Goal: Task Accomplishment & Management: Use online tool/utility

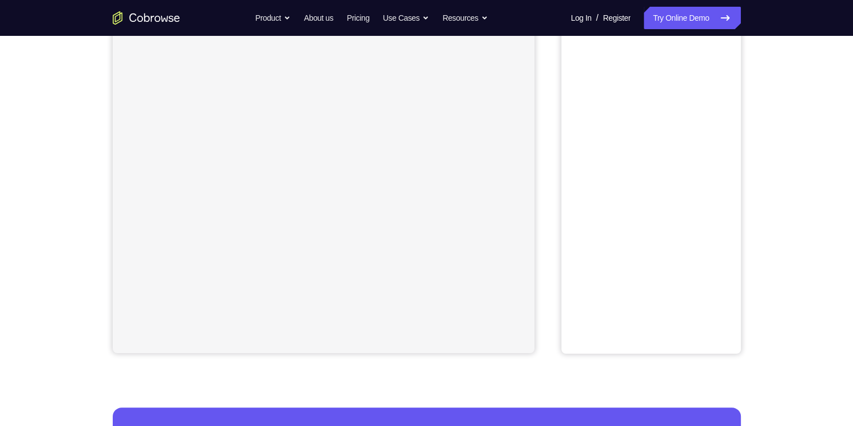
scroll to position [112, 0]
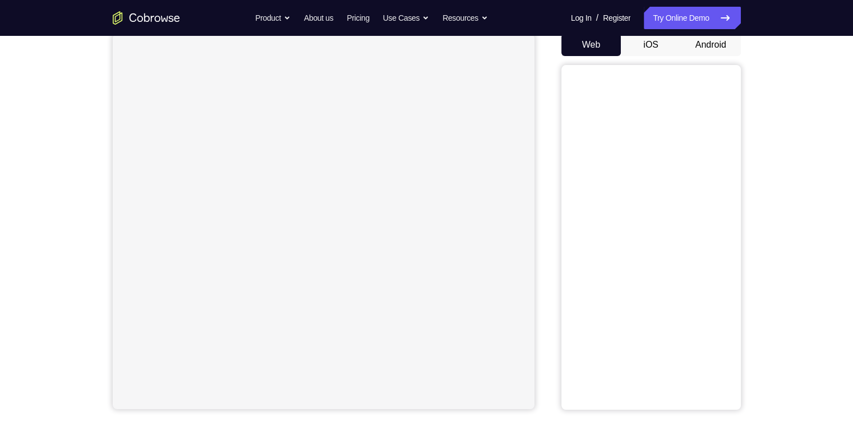
click at [724, 50] on button "Android" at bounding box center [711, 45] width 60 height 22
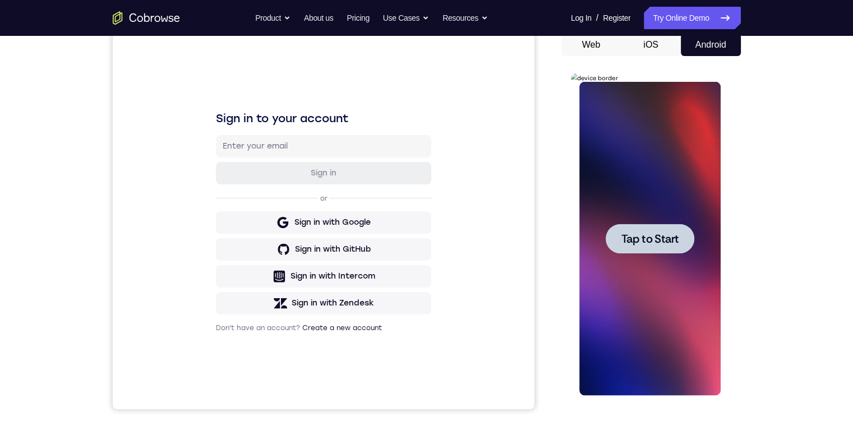
scroll to position [0, 0]
click at [649, 244] on span "Tap to Start" at bounding box center [649, 238] width 57 height 11
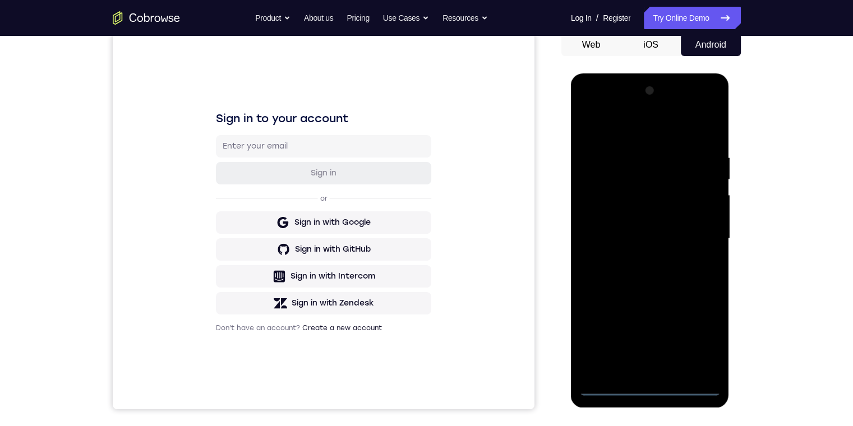
click at [648, 388] on div at bounding box center [649, 239] width 141 height 314
click at [596, 369] on div at bounding box center [649, 239] width 141 height 314
click at [657, 370] on div at bounding box center [649, 239] width 141 height 314
click at [664, 367] on div at bounding box center [649, 239] width 141 height 314
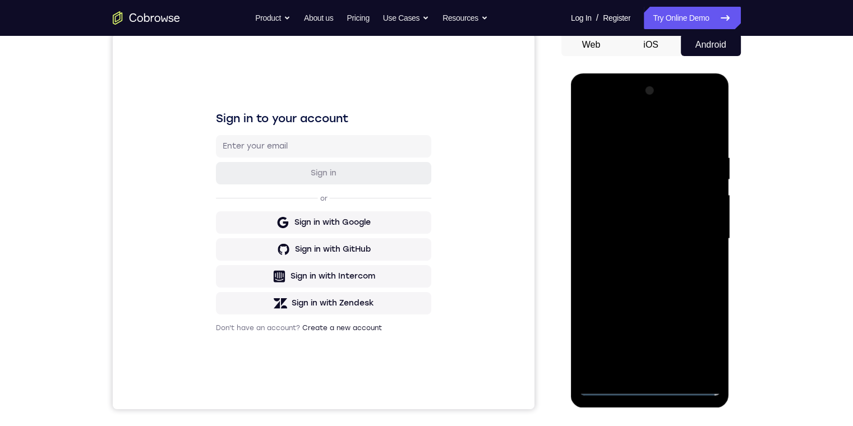
click at [648, 155] on div at bounding box center [649, 239] width 141 height 314
click at [615, 135] on div at bounding box center [649, 239] width 141 height 314
click at [618, 172] on div at bounding box center [649, 239] width 141 height 314
click at [675, 368] on div at bounding box center [649, 239] width 141 height 314
click at [638, 276] on div at bounding box center [649, 239] width 141 height 314
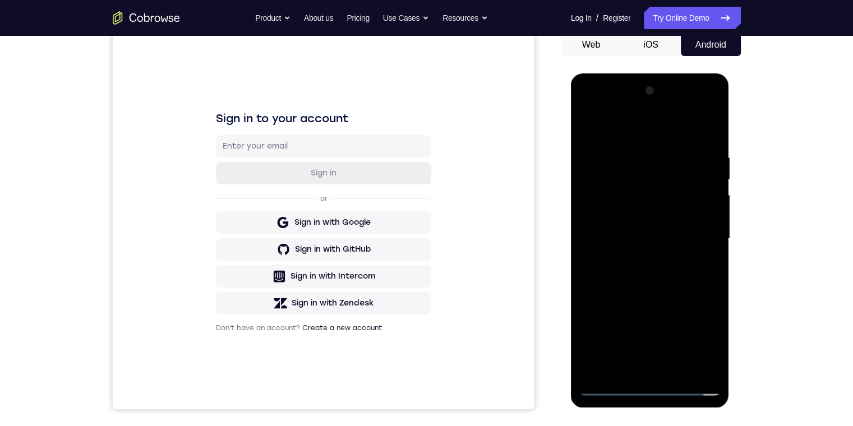
click at [626, 275] on div at bounding box center [649, 239] width 141 height 314
drag, startPoint x: 648, startPoint y: 289, endPoint x: 600, endPoint y: 290, distance: 48.2
click at [623, 289] on div at bounding box center [649, 239] width 141 height 314
click at [650, 290] on div at bounding box center [649, 239] width 141 height 314
click at [639, 225] on div at bounding box center [649, 239] width 141 height 314
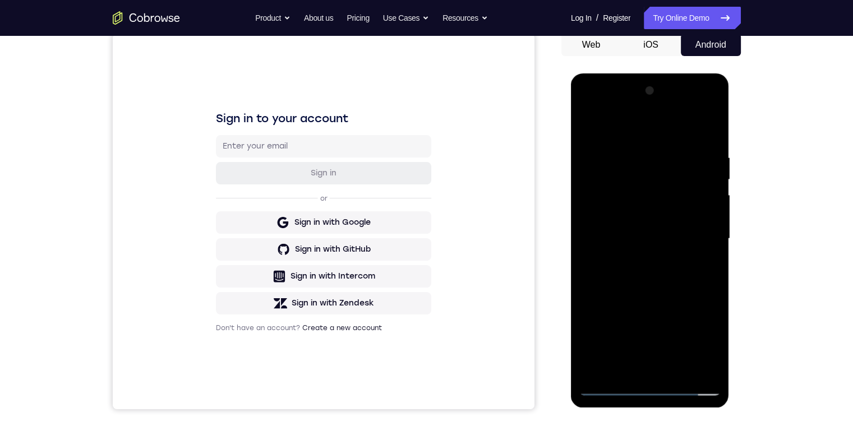
click at [613, 390] on div at bounding box center [649, 239] width 141 height 314
click at [608, 173] on div at bounding box center [649, 239] width 141 height 314
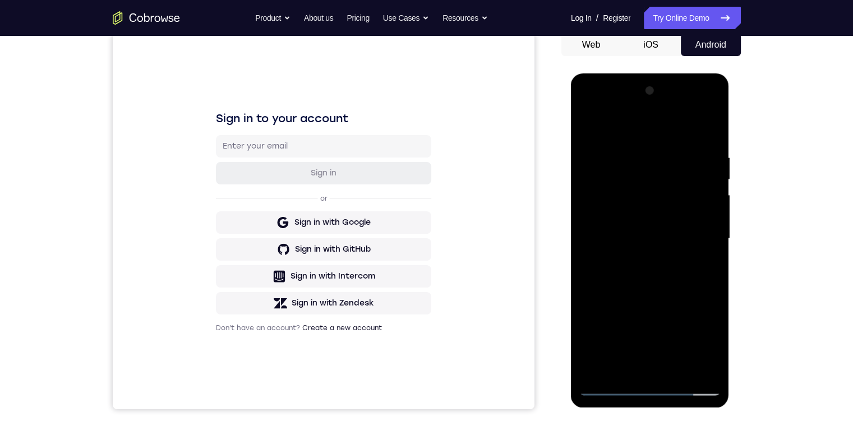
click at [636, 262] on div at bounding box center [649, 239] width 141 height 314
click at [643, 225] on div at bounding box center [649, 239] width 141 height 314
click at [607, 220] on div at bounding box center [649, 239] width 141 height 314
click at [697, 242] on div at bounding box center [649, 239] width 141 height 314
click at [693, 275] on div at bounding box center [649, 239] width 141 height 314
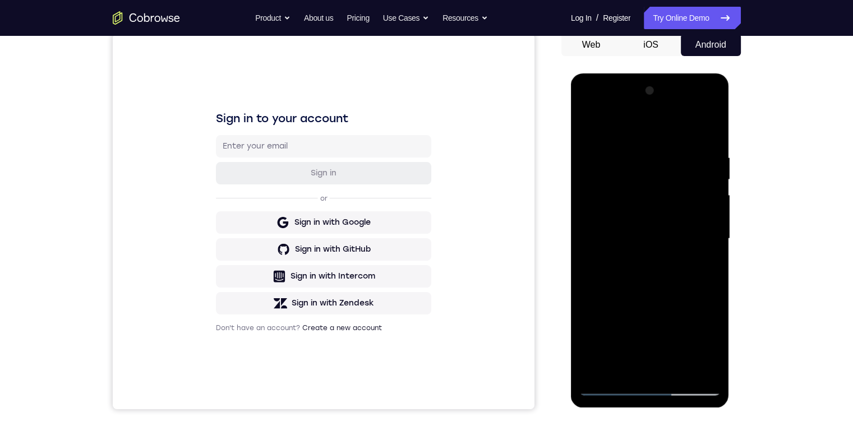
click at [624, 369] on div at bounding box center [649, 239] width 141 height 314
click at [709, 136] on div at bounding box center [649, 239] width 141 height 314
click at [622, 370] on div at bounding box center [649, 239] width 141 height 314
click at [664, 127] on div at bounding box center [649, 239] width 141 height 314
drag, startPoint x: 616, startPoint y: 167, endPoint x: 1110, endPoint y: 279, distance: 506.5
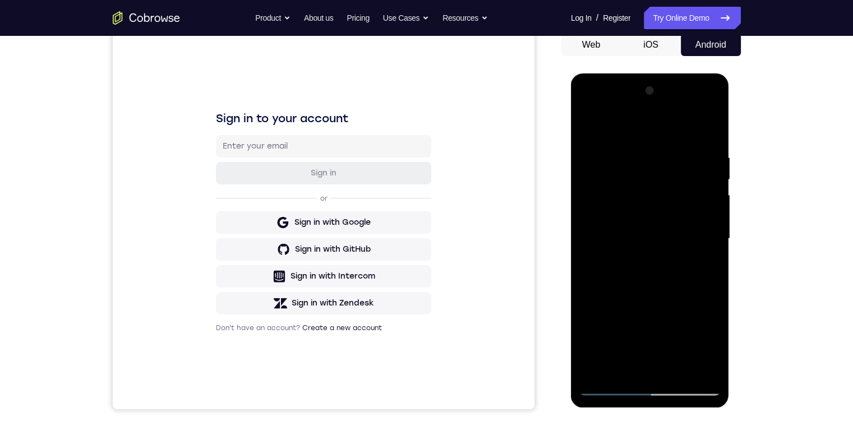
click at [616, 167] on div at bounding box center [649, 239] width 141 height 314
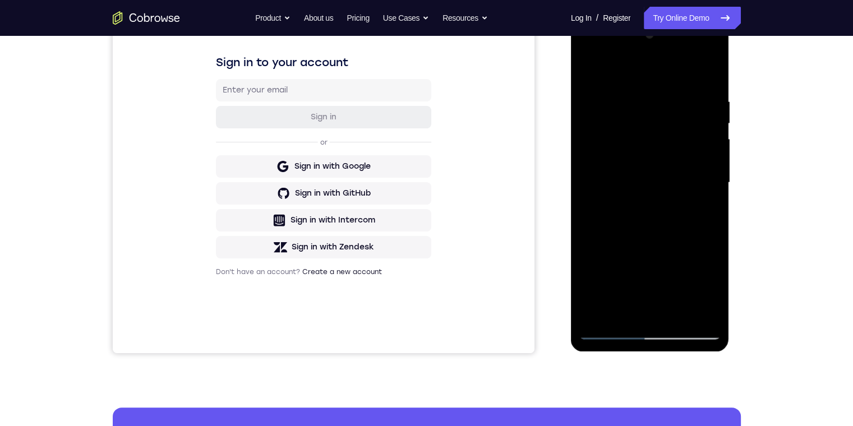
scroll to position [56, 0]
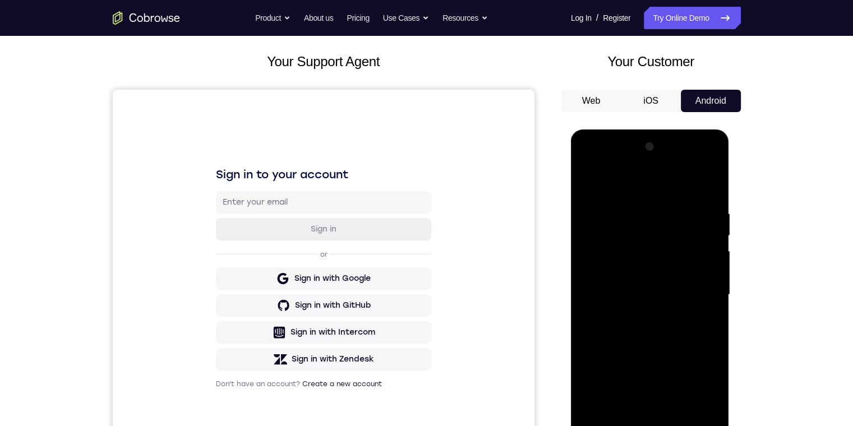
drag, startPoint x: 663, startPoint y: 219, endPoint x: 602, endPoint y: 247, distance: 67.2
click at [663, 218] on div at bounding box center [649, 295] width 141 height 314
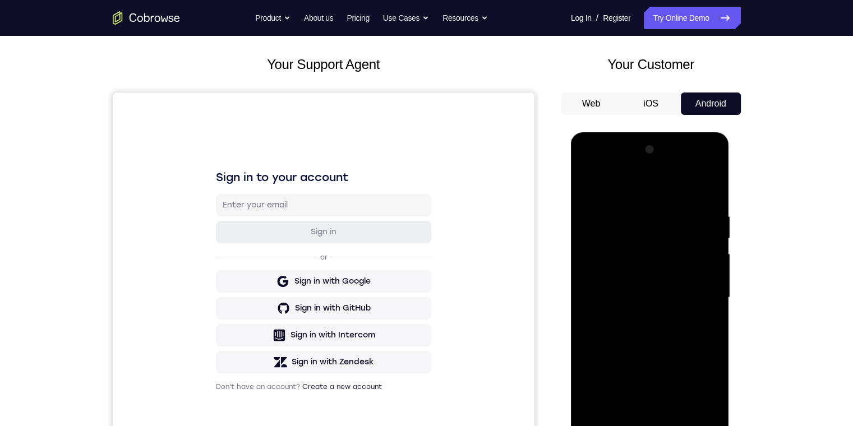
scroll to position [112, 0]
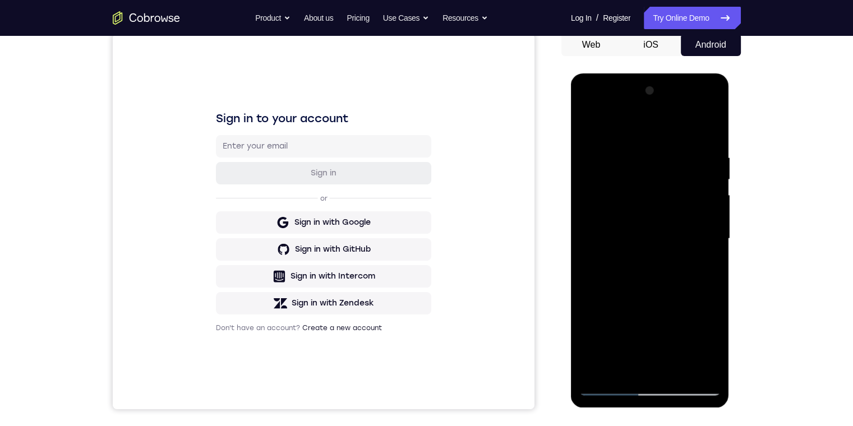
drag, startPoint x: 599, startPoint y: 156, endPoint x: 572, endPoint y: 232, distance: 80.3
click at [597, 159] on div at bounding box center [649, 239] width 141 height 314
click at [590, 127] on div at bounding box center [649, 239] width 141 height 314
click at [712, 126] on div at bounding box center [649, 239] width 141 height 314
click at [595, 368] on div at bounding box center [649, 239] width 141 height 314
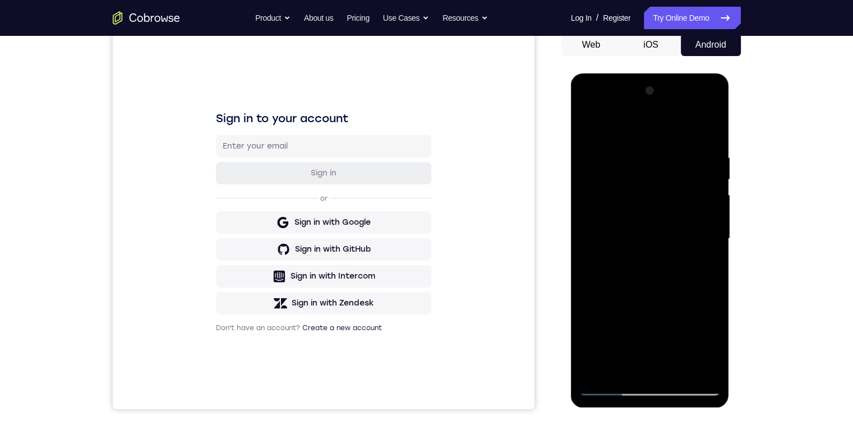
click at [699, 122] on div at bounding box center [649, 239] width 141 height 314
click at [686, 142] on div at bounding box center [649, 239] width 141 height 314
click at [656, 247] on div at bounding box center [649, 239] width 141 height 314
click at [654, 197] on div at bounding box center [649, 239] width 141 height 314
click at [713, 107] on div at bounding box center [649, 239] width 141 height 314
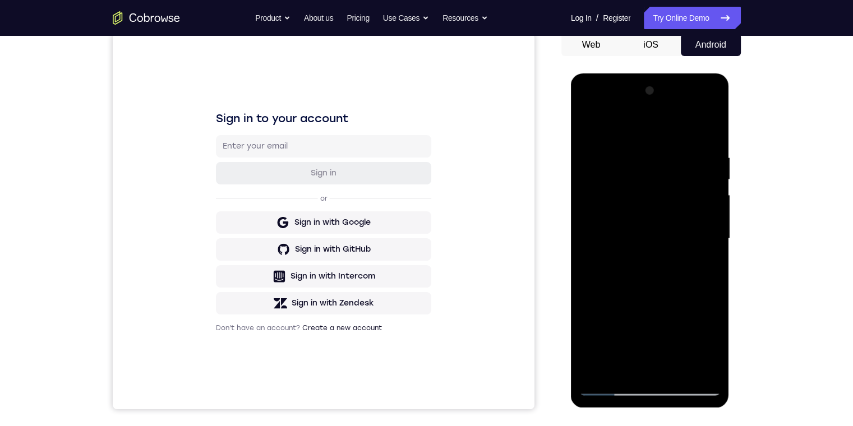
click at [713, 123] on div at bounding box center [649, 239] width 141 height 314
click at [713, 144] on div at bounding box center [649, 239] width 141 height 314
click at [710, 120] on div at bounding box center [649, 239] width 141 height 314
click at [685, 386] on div at bounding box center [649, 239] width 141 height 314
click at [587, 233] on div at bounding box center [649, 239] width 141 height 314
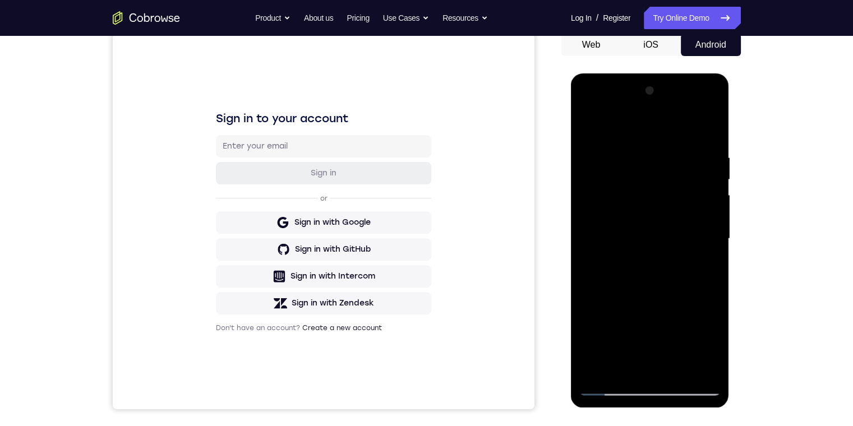
click at [627, 156] on div at bounding box center [649, 239] width 141 height 314
click at [605, 144] on div at bounding box center [649, 239] width 141 height 314
click at [686, 201] on div at bounding box center [649, 239] width 141 height 314
drag, startPoint x: 648, startPoint y: 182, endPoint x: 620, endPoint y: 170, distance: 30.7
click at [619, 170] on div at bounding box center [649, 239] width 141 height 314
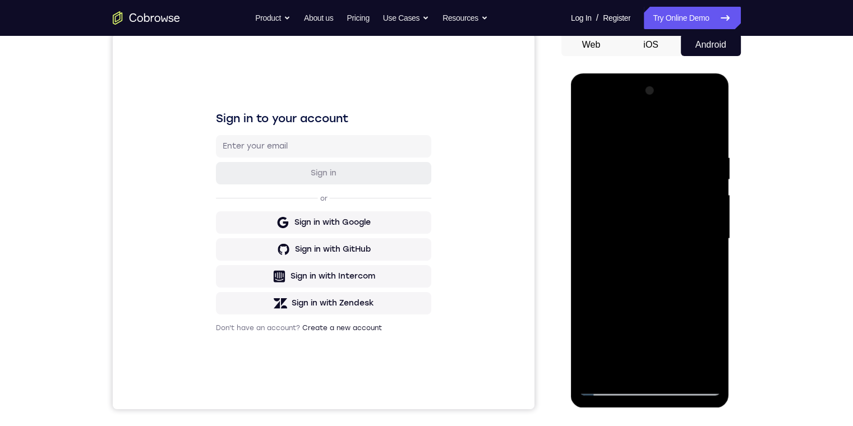
click at [674, 247] on div at bounding box center [649, 239] width 141 height 314
click at [599, 142] on div at bounding box center [649, 239] width 141 height 314
click at [609, 388] on div at bounding box center [649, 239] width 141 height 314
click at [610, 387] on div at bounding box center [649, 239] width 141 height 314
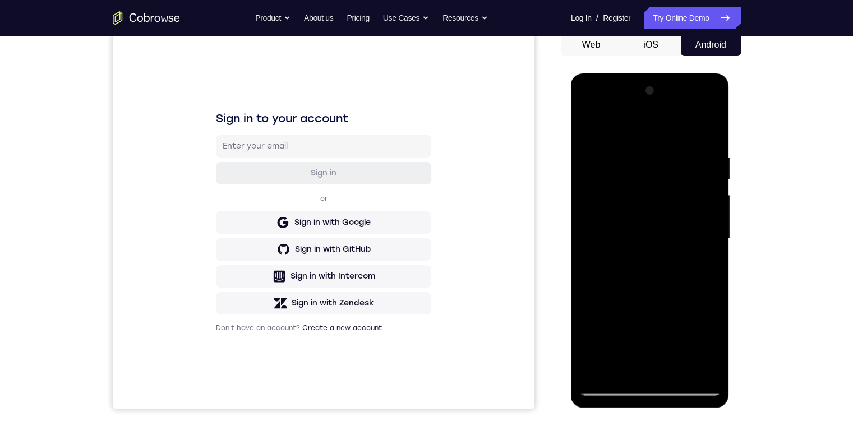
click at [691, 387] on div at bounding box center [649, 239] width 141 height 314
drag, startPoint x: 643, startPoint y: 296, endPoint x: 676, endPoint y: 258, distance: 50.8
click at [720, 266] on div at bounding box center [650, 240] width 159 height 334
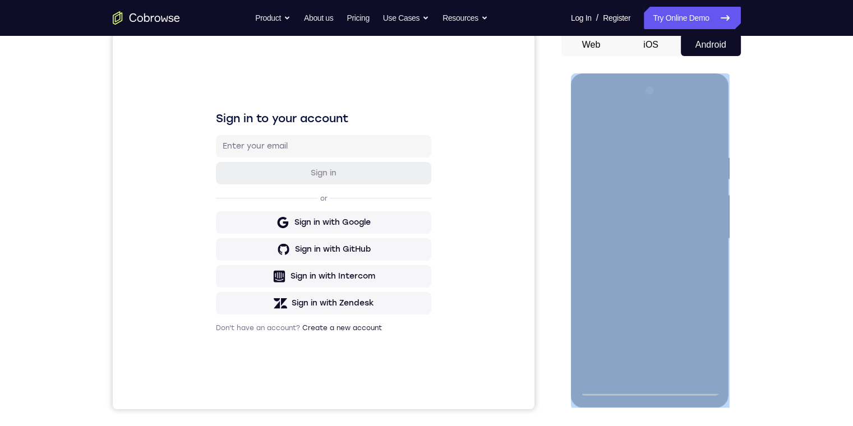
drag, startPoint x: 690, startPoint y: 265, endPoint x: 682, endPoint y: 264, distance: 7.9
click at [630, 270] on div at bounding box center [650, 240] width 159 height 334
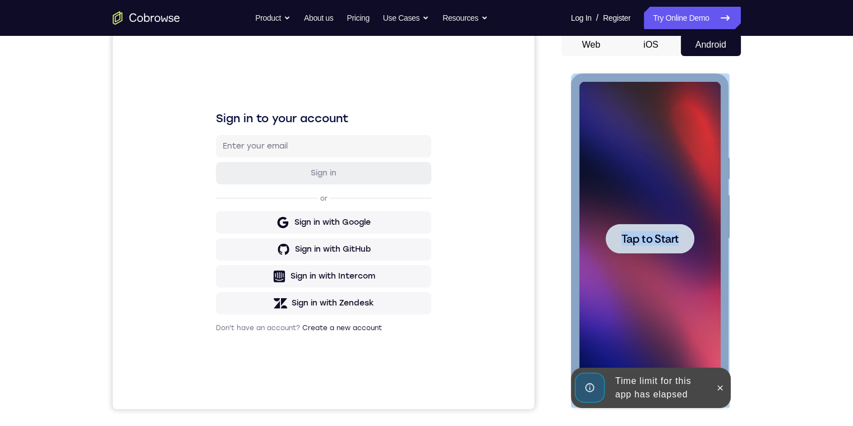
click at [648, 240] on span "Tap to Start" at bounding box center [649, 238] width 57 height 11
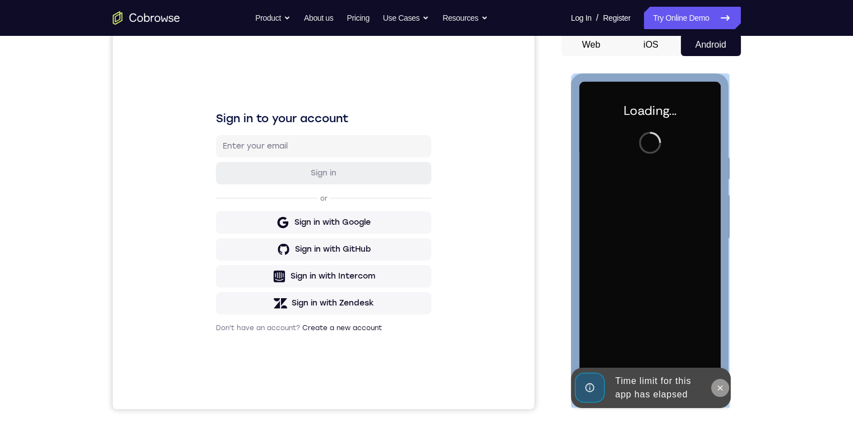
click at [718, 386] on icon at bounding box center [720, 387] width 5 height 5
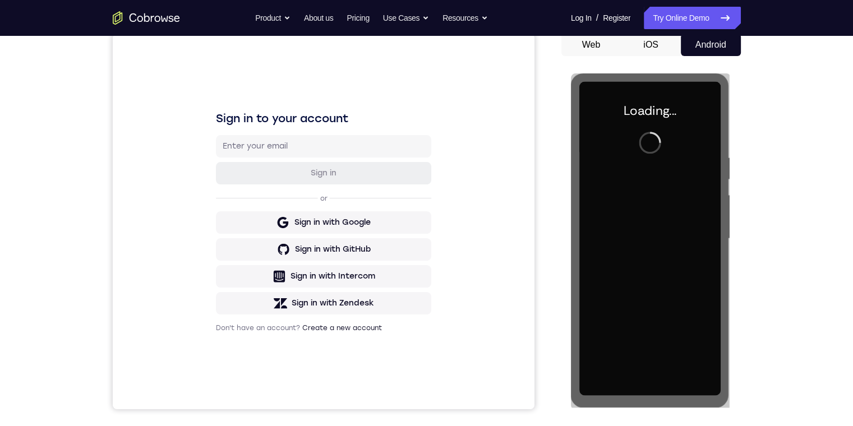
click at [756, 358] on div "Your Support Agent Your Customer Web iOS Android Next Steps We’d be happy to gi…" at bounding box center [427, 294] width 718 height 740
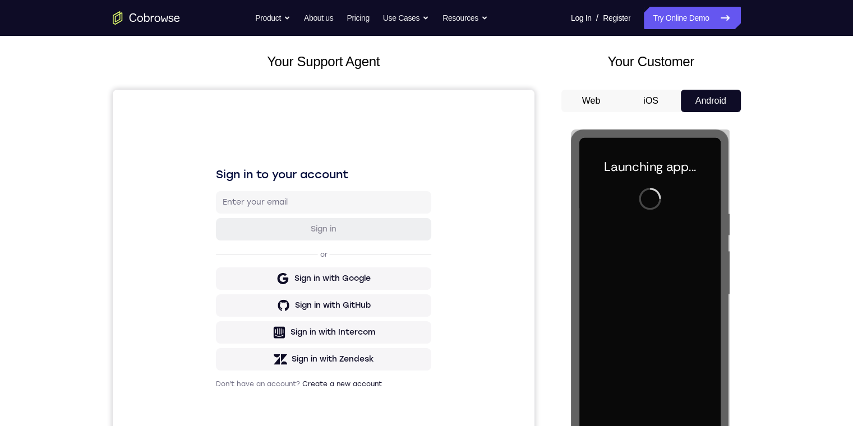
click at [652, 103] on button "iOS" at bounding box center [651, 101] width 60 height 22
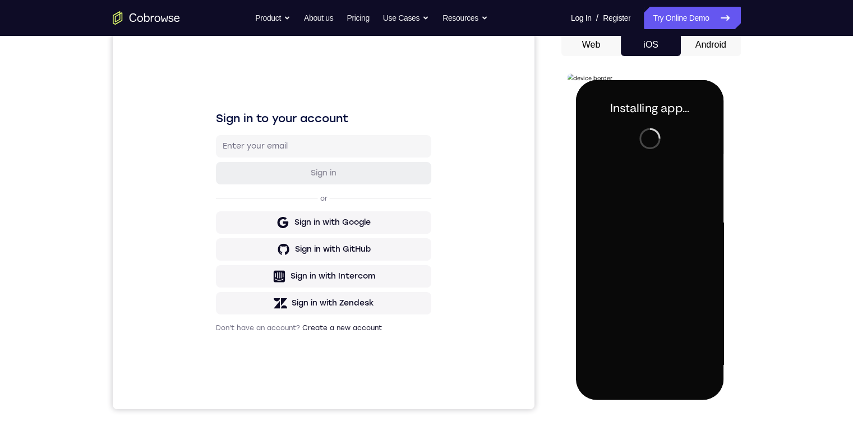
scroll to position [0, 0]
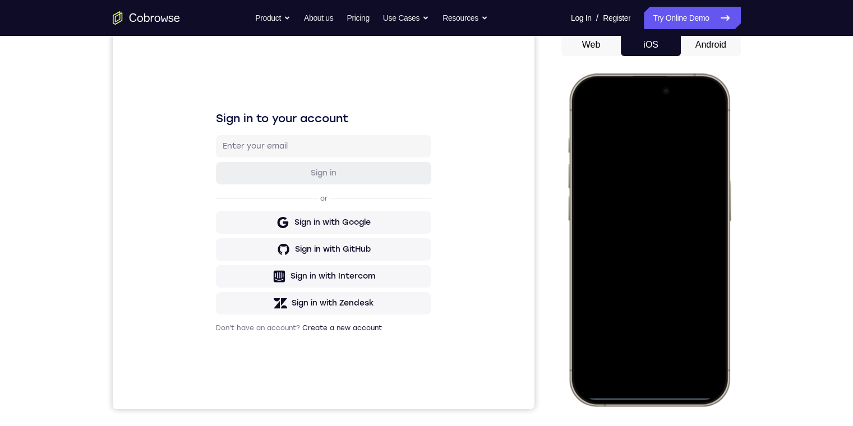
drag, startPoint x: 647, startPoint y: 396, endPoint x: 647, endPoint y: 327, distance: 69.5
click at [647, 323] on div at bounding box center [648, 240] width 147 height 320
drag, startPoint x: 645, startPoint y: 395, endPoint x: 645, endPoint y: 338, distance: 57.2
click at [645, 336] on div at bounding box center [648, 240] width 147 height 320
click at [649, 395] on div at bounding box center [648, 240] width 147 height 320
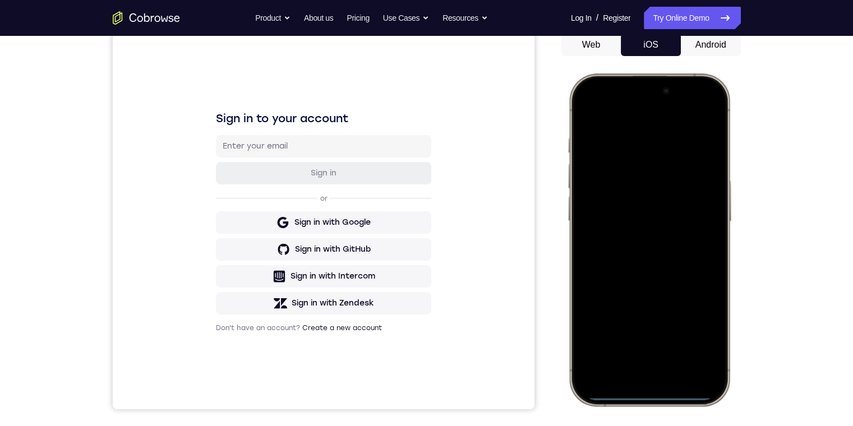
drag, startPoint x: 649, startPoint y: 396, endPoint x: 611, endPoint y: 397, distance: 37.6
click at [611, 397] on div at bounding box center [648, 240] width 147 height 320
drag, startPoint x: 665, startPoint y: 395, endPoint x: 627, endPoint y: 400, distance: 37.8
click at [623, 400] on div at bounding box center [648, 239] width 165 height 333
drag, startPoint x: 649, startPoint y: 396, endPoint x: 646, endPoint y: 408, distance: 12.1
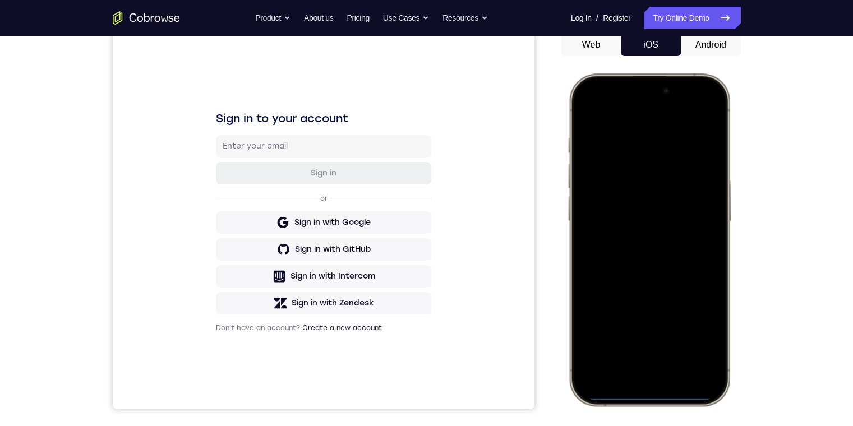
click at [649, 410] on html "Online web based iOS Simulators and Android Emulators. Run iPhone, iPad, Mobile…" at bounding box center [650, 241] width 168 height 336
drag, startPoint x: 638, startPoint y: 399, endPoint x: 638, endPoint y: 420, distance: 21.3
click at [638, 410] on html "Online web based iOS Simulators and Android Emulators. Run iPhone, iPad, Mobile…" at bounding box center [650, 241] width 168 height 336
drag, startPoint x: 642, startPoint y: 398, endPoint x: 635, endPoint y: 351, distance: 47.0
click at [635, 349] on div at bounding box center [648, 240] width 147 height 320
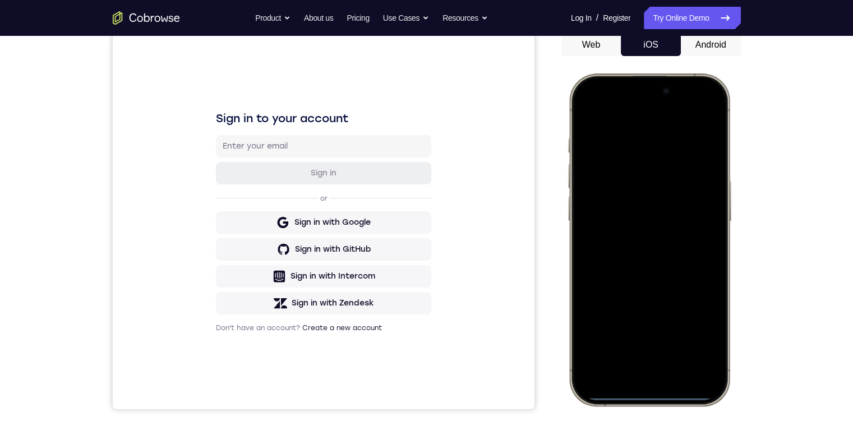
click at [639, 375] on div at bounding box center [648, 240] width 147 height 320
click at [643, 399] on div at bounding box center [648, 240] width 147 height 320
click at [578, 113] on div at bounding box center [648, 240] width 147 height 320
click at [645, 109] on div at bounding box center [648, 240] width 147 height 320
drag, startPoint x: 683, startPoint y: 101, endPoint x: 634, endPoint y: 107, distance: 49.1
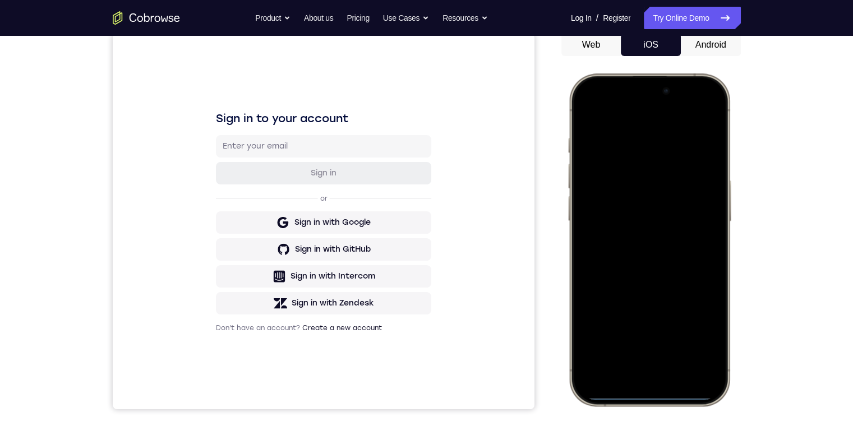
click at [631, 126] on div at bounding box center [648, 240] width 147 height 320
drag, startPoint x: 634, startPoint y: 107, endPoint x: 621, endPoint y: 85, distance: 25.7
click at [621, 138] on div at bounding box center [648, 240] width 147 height 320
drag, startPoint x: 645, startPoint y: 101, endPoint x: 692, endPoint y: 91, distance: 48.7
click at [640, 125] on div at bounding box center [648, 240] width 147 height 320
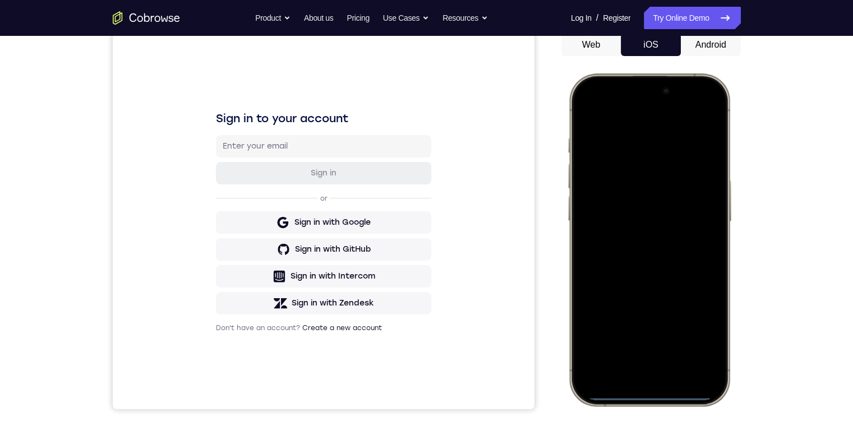
drag, startPoint x: 696, startPoint y: 127, endPoint x: 697, endPoint y: 231, distance: 104.3
click at [703, 205] on div at bounding box center [648, 240] width 147 height 320
click at [605, 163] on div at bounding box center [648, 240] width 147 height 320
drag, startPoint x: 601, startPoint y: 157, endPoint x: 604, endPoint y: 133, distance: 24.4
click at [603, 135] on div at bounding box center [648, 240] width 147 height 320
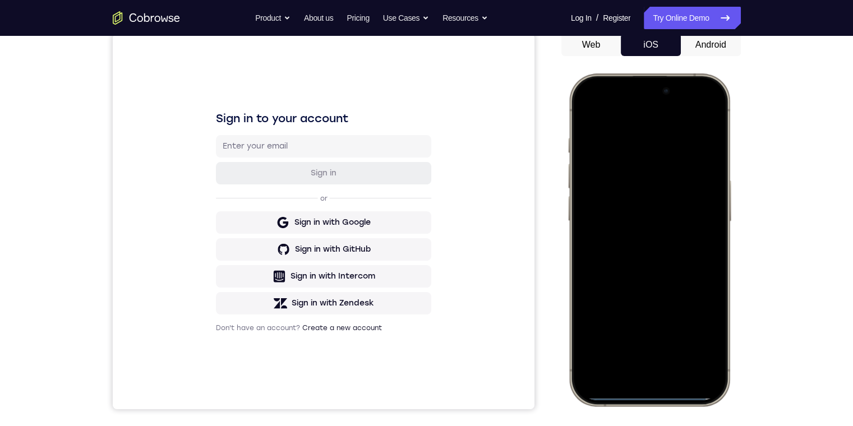
drag, startPoint x: 607, startPoint y: 395, endPoint x: 611, endPoint y: 369, distance: 26.2
click at [611, 369] on div at bounding box center [648, 240] width 147 height 320
click at [709, 108] on div at bounding box center [648, 240] width 147 height 320
click at [709, 112] on div at bounding box center [648, 240] width 147 height 320
click at [715, 117] on div at bounding box center [648, 240] width 147 height 320
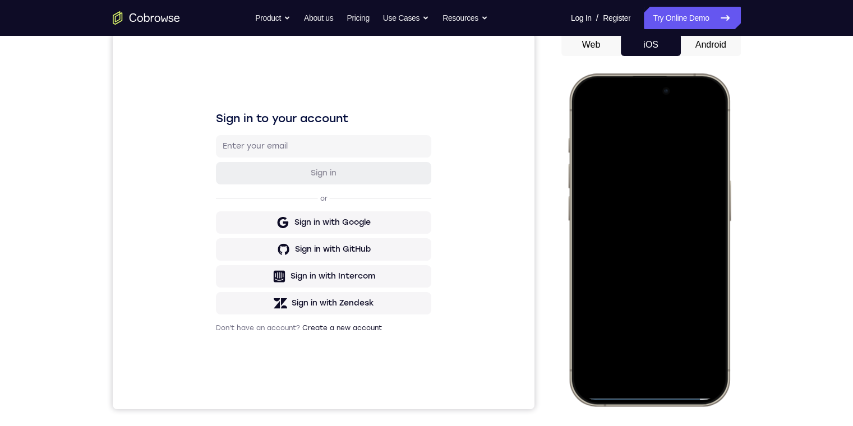
click at [710, 112] on div at bounding box center [648, 240] width 147 height 320
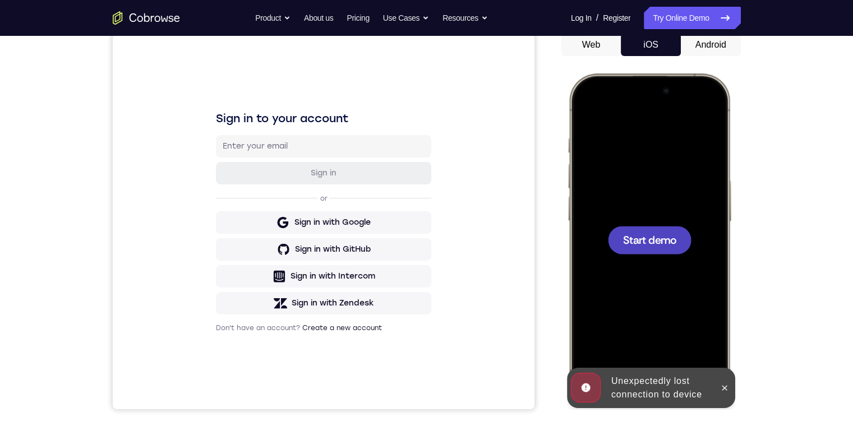
drag, startPoint x: 712, startPoint y: 123, endPoint x: 699, endPoint y: 172, distance: 50.5
click at [712, 73] on div "Start demo" at bounding box center [648, 73] width 165 height 0
click at [649, 240] on span "Start demo" at bounding box center [648, 239] width 53 height 11
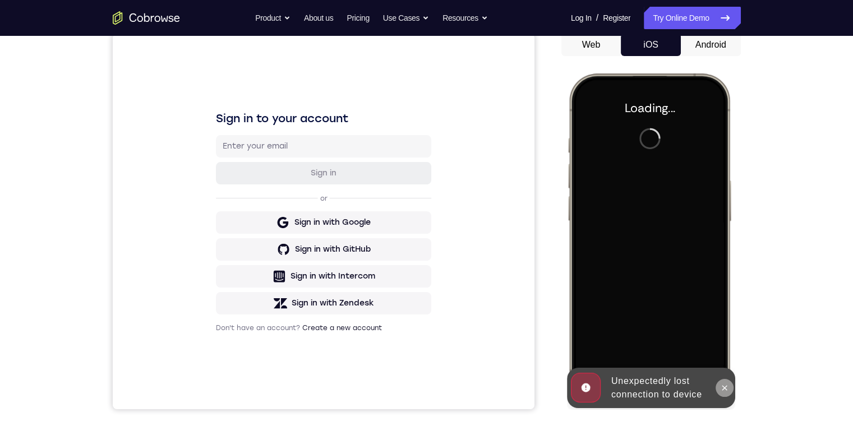
click at [727, 387] on icon at bounding box center [723, 388] width 9 height 9
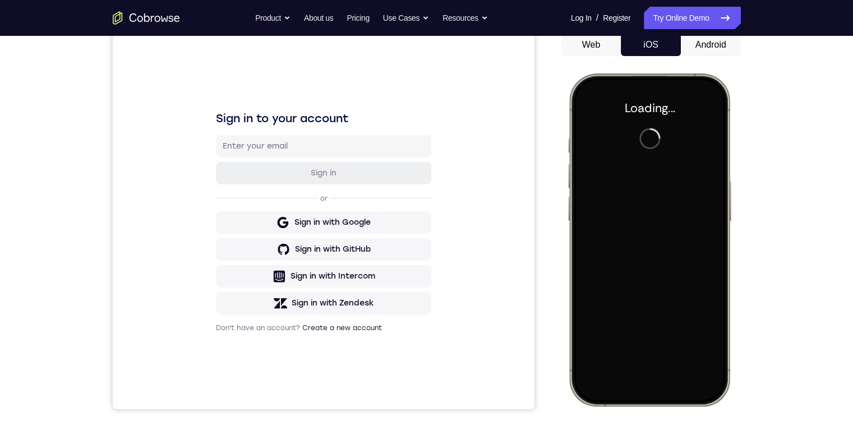
drag, startPoint x: 113, startPoint y: 27, endPoint x: 698, endPoint y: 49, distance: 584.6
click at [698, 49] on button "Android" at bounding box center [711, 45] width 60 height 22
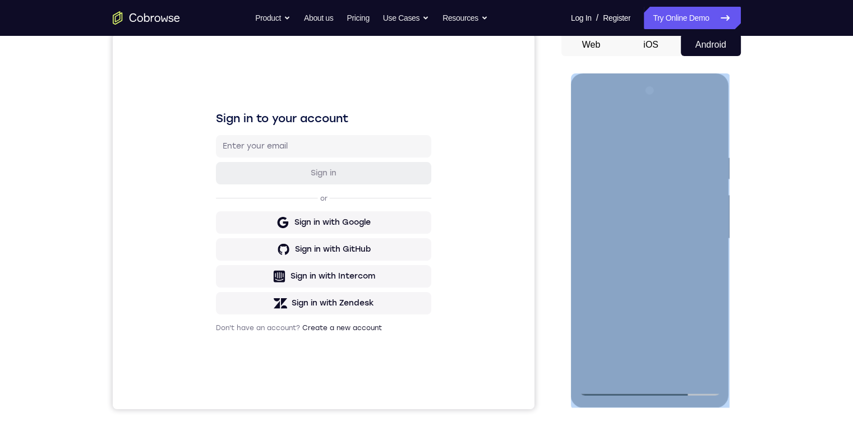
click at [650, 391] on div at bounding box center [649, 239] width 141 height 314
click at [650, 387] on div at bounding box center [649, 239] width 141 height 314
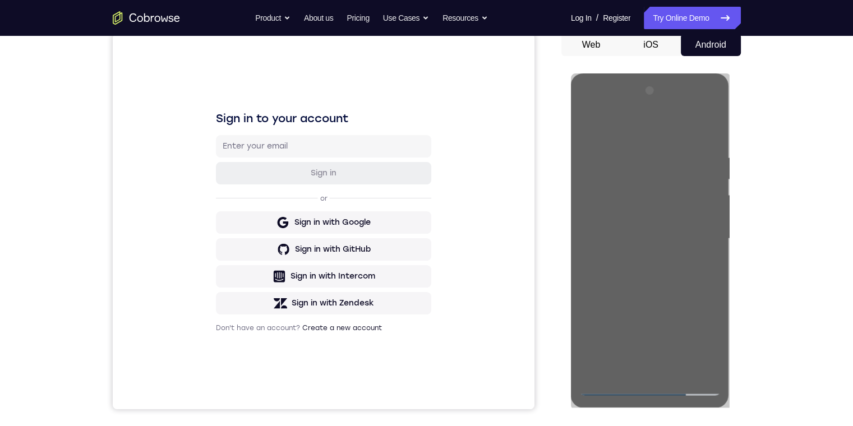
click at [661, 51] on button "iOS" at bounding box center [651, 45] width 60 height 22
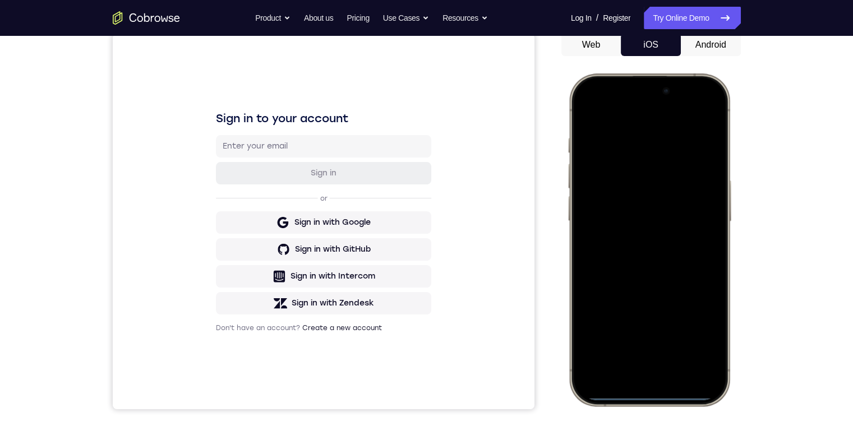
drag, startPoint x: 654, startPoint y: 399, endPoint x: 654, endPoint y: 387, distance: 11.8
click at [654, 386] on div at bounding box center [648, 240] width 147 height 320
drag, startPoint x: 652, startPoint y: 396, endPoint x: 636, endPoint y: 388, distance: 17.8
click at [636, 388] on div at bounding box center [648, 240] width 147 height 320
drag, startPoint x: 641, startPoint y: 397, endPoint x: 731, endPoint y: 366, distance: 95.0
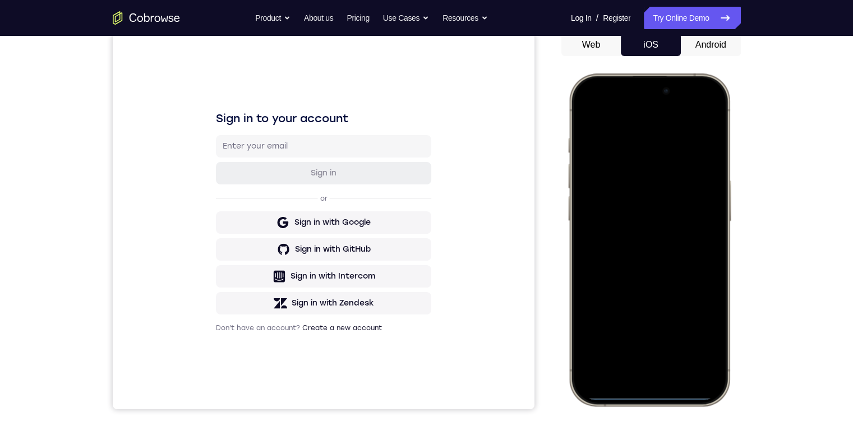
click at [735, 376] on html "Online web based iOS Simulators and Android Emulators. Run iPhone, iPad, Mobile…" at bounding box center [650, 241] width 168 height 336
drag, startPoint x: 694, startPoint y: 81, endPoint x: 687, endPoint y: 139, distance: 58.2
click at [687, 139] on div at bounding box center [648, 240] width 147 height 320
click at [707, 47] on button "Android" at bounding box center [711, 45] width 60 height 22
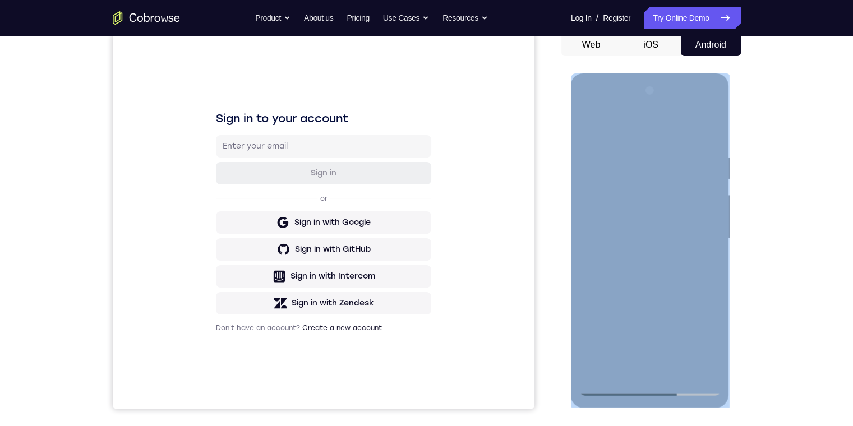
click at [602, 372] on div at bounding box center [649, 239] width 141 height 314
